Goal: Information Seeking & Learning: Learn about a topic

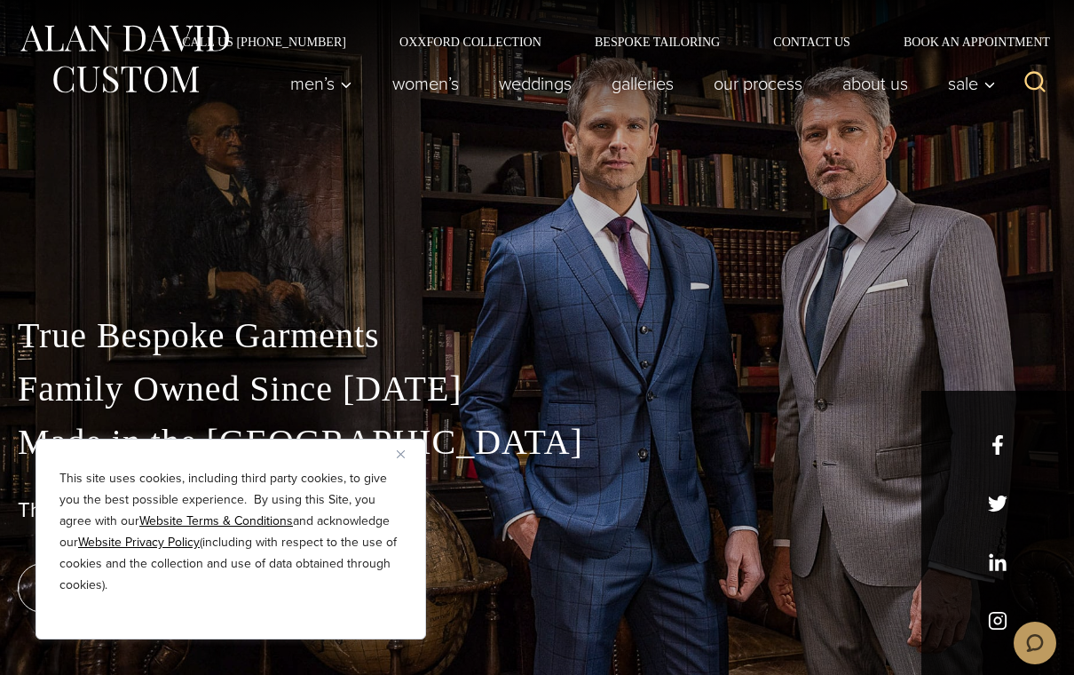
click at [403, 448] on button "Close" at bounding box center [407, 453] width 21 height 21
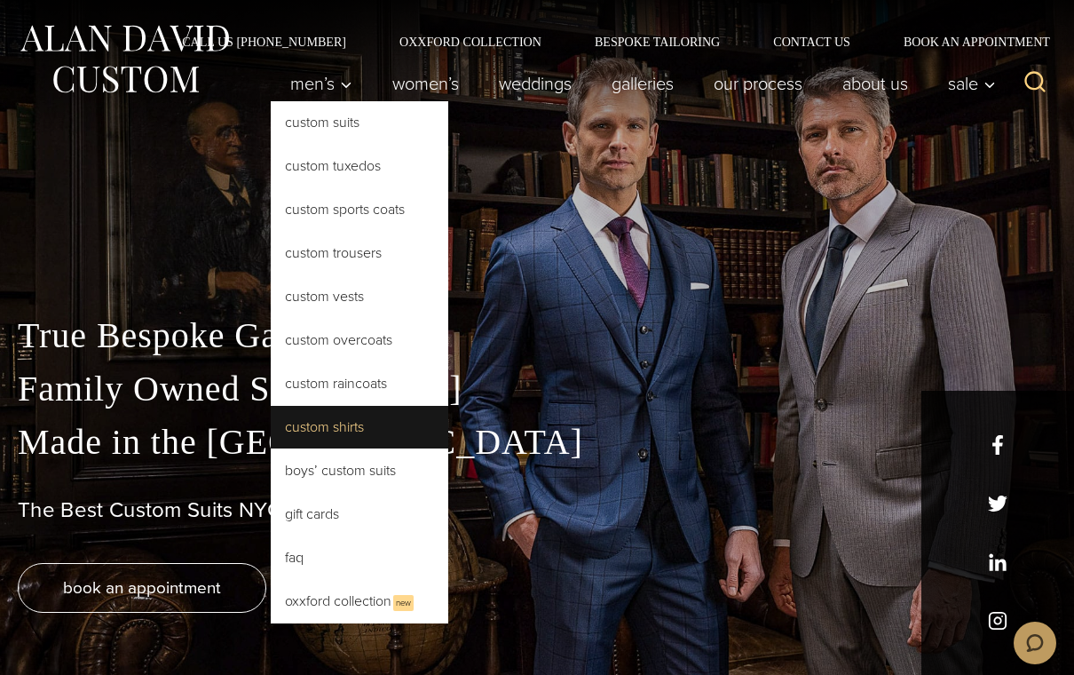
click at [326, 430] on link "Custom Shirts" at bounding box center [360, 427] width 178 height 43
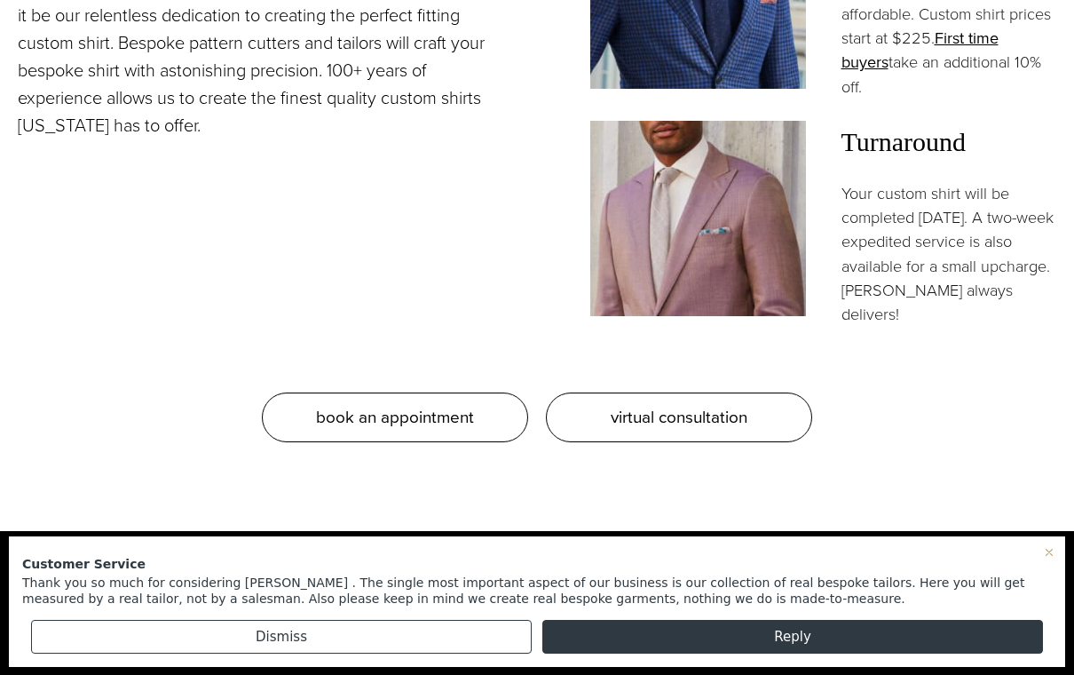
scroll to position [1713, 0]
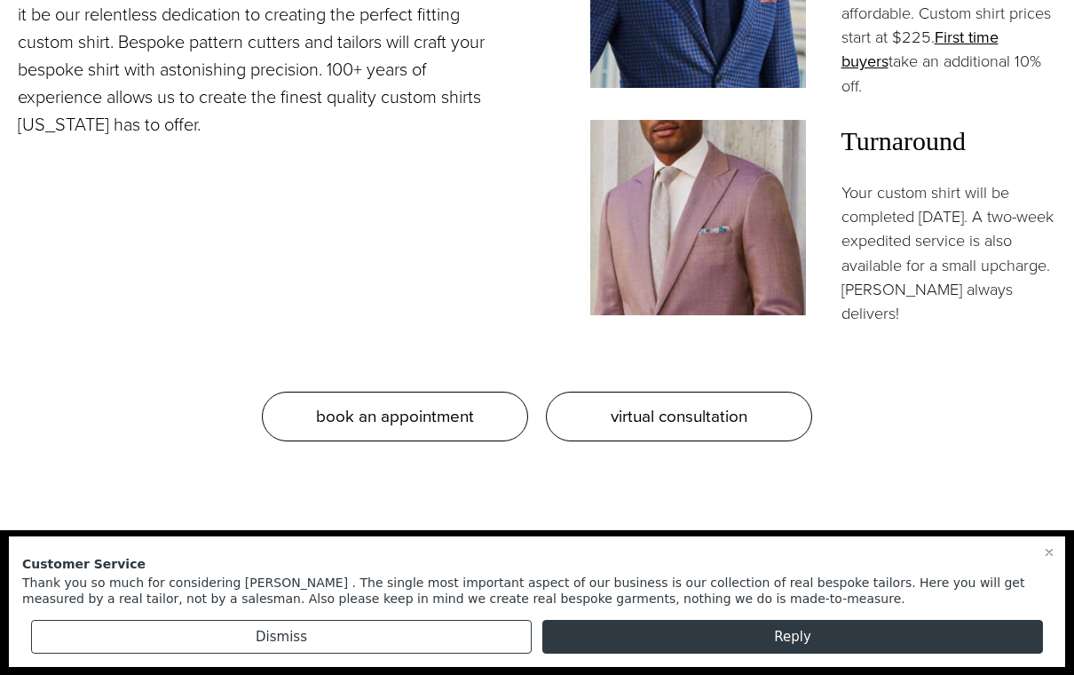
click at [1047, 559] on icon at bounding box center [1049, 552] width 14 height 14
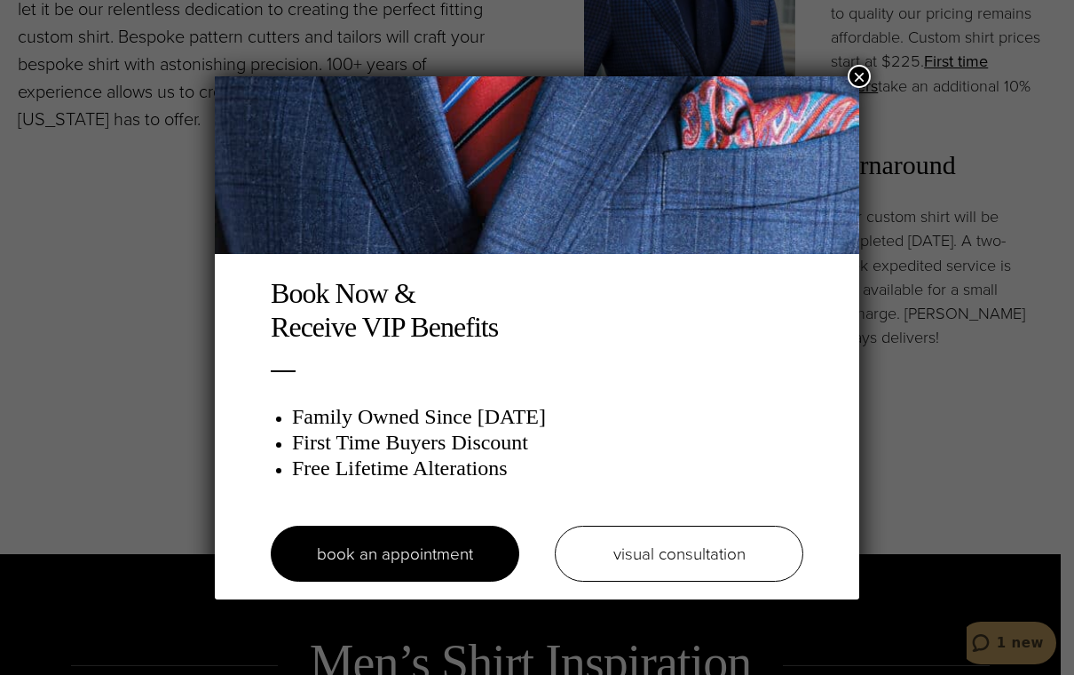
click at [857, 74] on button "×" at bounding box center [859, 76] width 23 height 23
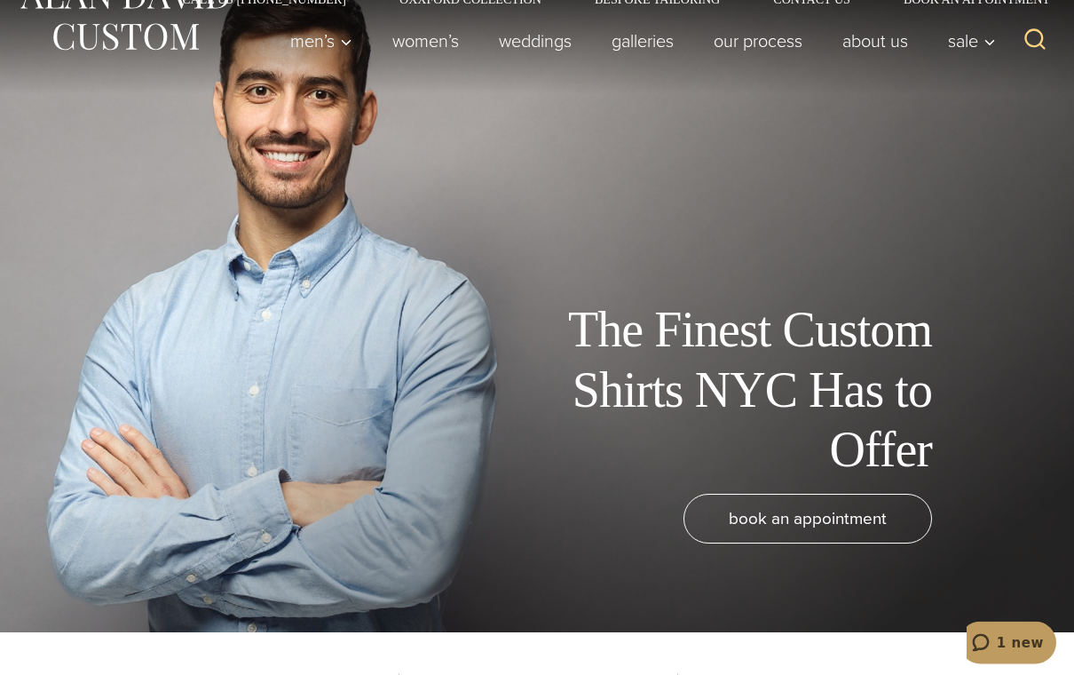
scroll to position [0, 0]
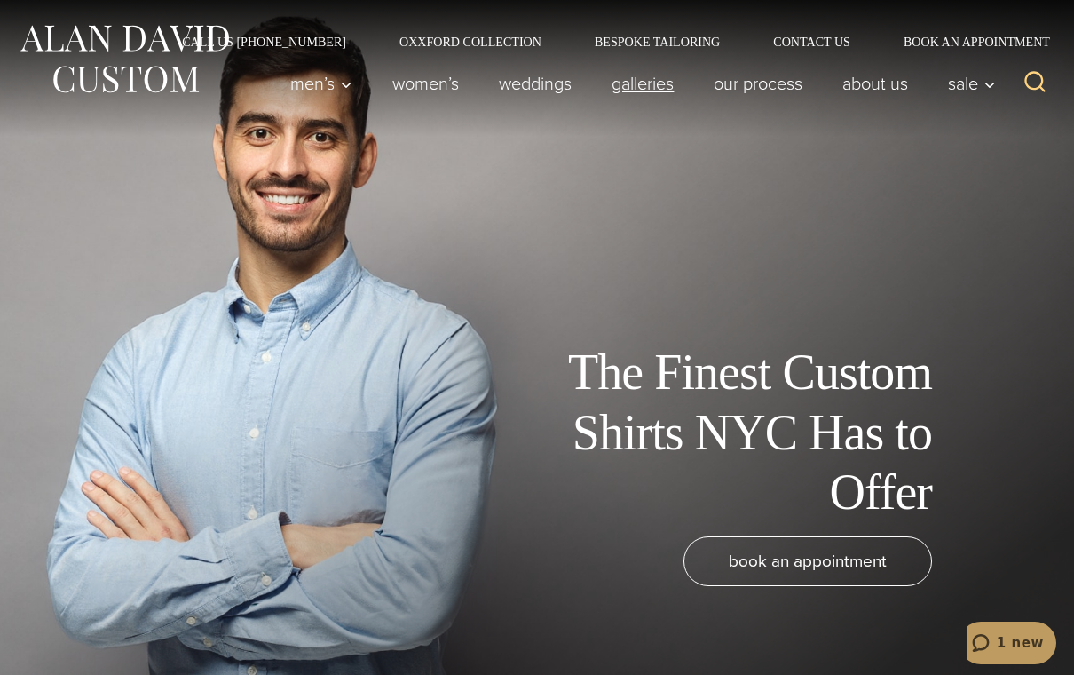
click at [645, 88] on link "Galleries" at bounding box center [643, 84] width 102 height 36
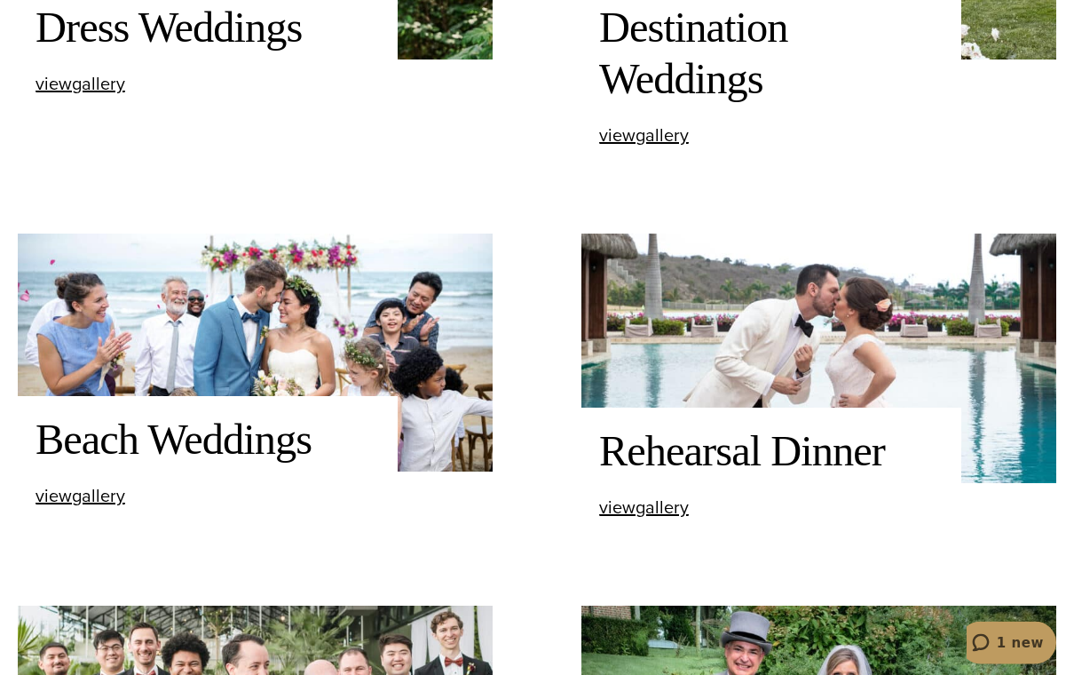
scroll to position [1779, 0]
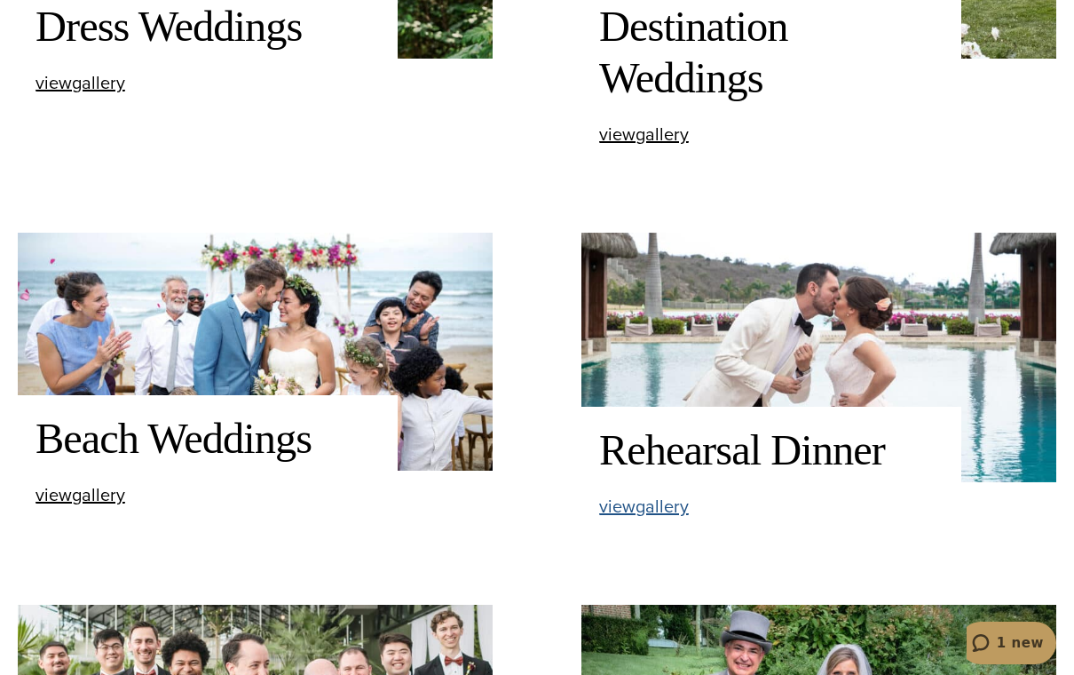
click at [664, 519] on span "view Rehearsal Dinner gallery" at bounding box center [644, 506] width 90 height 27
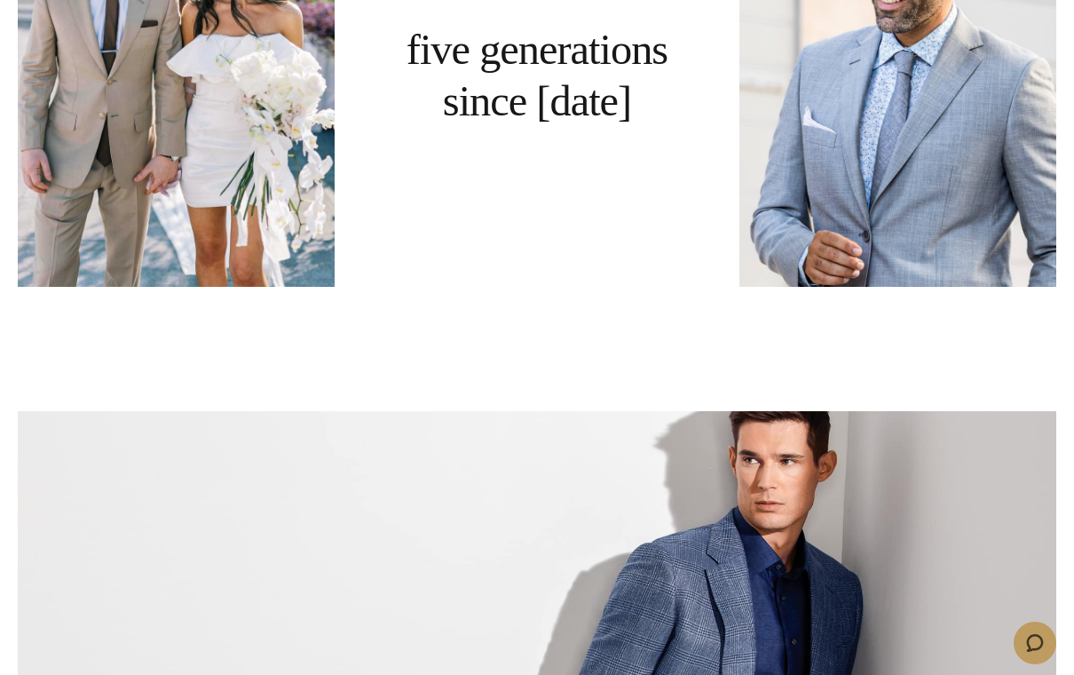
scroll to position [3660, 0]
